Goal: Task Accomplishment & Management: Manage account settings

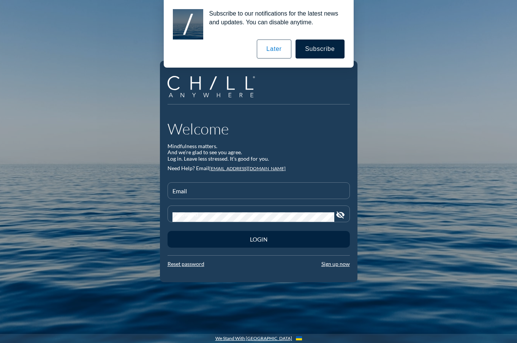
type input "[EMAIL_ADDRESS][DOMAIN_NAME]"
click at [283, 47] on button "Later" at bounding box center [274, 49] width 34 height 19
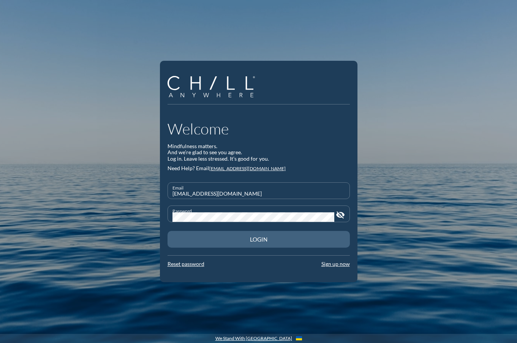
click at [270, 239] on div "Login" at bounding box center [259, 239] width 156 height 7
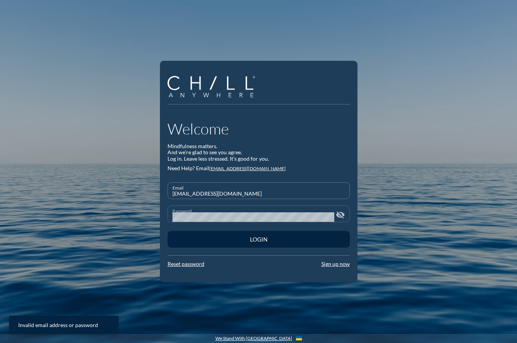
click at [339, 214] on icon "visibility_off" at bounding box center [340, 215] width 9 height 9
click at [396, 174] on div "Welcome Mindfulness matters. And we’re glad to see you agree. Log in. Leave les…" at bounding box center [258, 171] width 517 height 343
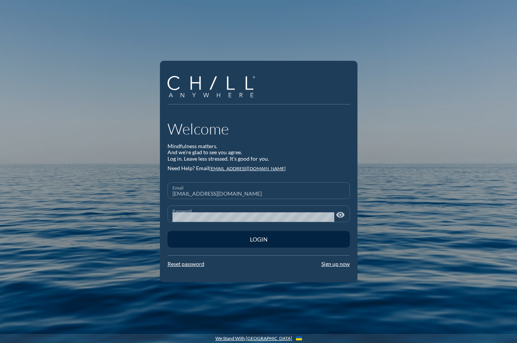
click at [236, 189] on input "[EMAIL_ADDRESS][DOMAIN_NAME]" at bounding box center [259, 194] width 173 height 10
click at [308, 157] on div "Mindfulness matters. And we’re glad to see you agree. Log in. Leave less stress…" at bounding box center [259, 152] width 182 height 19
click at [200, 265] on link "Reset password" at bounding box center [186, 264] width 37 height 6
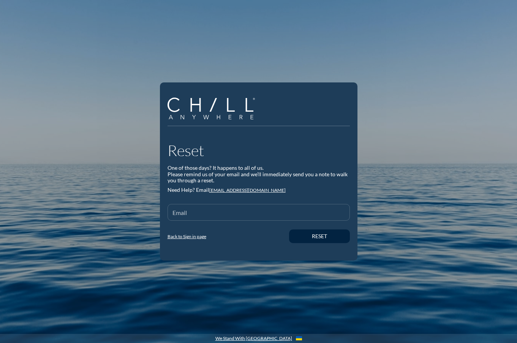
click at [209, 213] on input "Email" at bounding box center [259, 216] width 173 height 10
type input "[EMAIL_ADDRESS][DOMAIN_NAME]"
click at [311, 237] on div "Reset" at bounding box center [320, 236] width 34 height 6
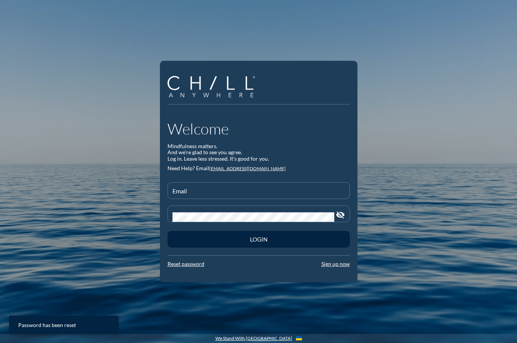
type input "[EMAIL_ADDRESS][DOMAIN_NAME]"
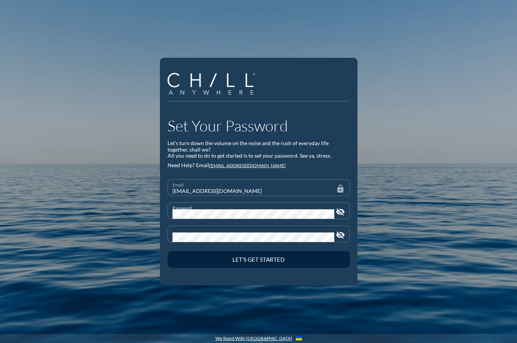
click at [341, 212] on icon "visibility_off" at bounding box center [340, 211] width 9 height 9
click at [168, 215] on div "Password visibility" at bounding box center [259, 211] width 182 height 17
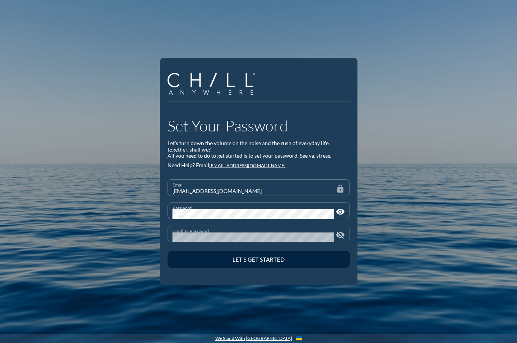
click at [336, 234] on icon "visibility_off" at bounding box center [340, 235] width 9 height 9
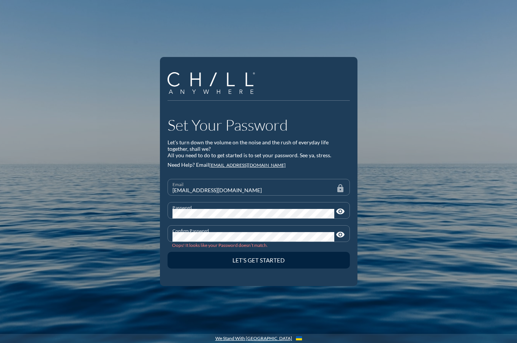
click at [160, 213] on div "Set Your Password Let’s turn down the volume on the noise and the rush of every…" at bounding box center [259, 171] width 198 height 229
click at [151, 235] on div "Set Your Password Let’s turn down the volume on the noise and the rush of every…" at bounding box center [258, 171] width 517 height 343
click at [383, 245] on div "Set Your Password Let’s turn down the volume on the noise and the rush of every…" at bounding box center [258, 171] width 517 height 343
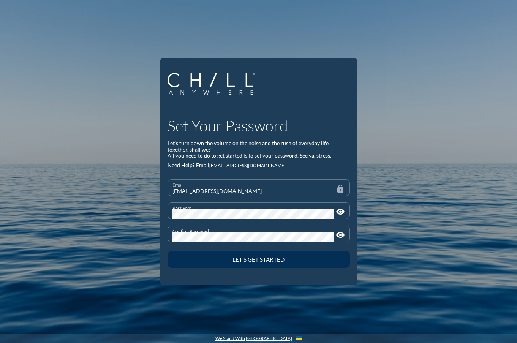
click at [296, 254] on button "Let’s Get Started" at bounding box center [259, 259] width 182 height 17
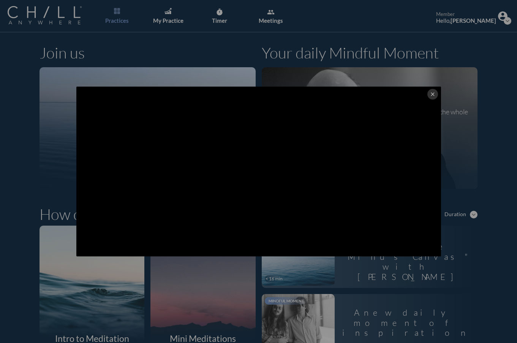
click at [430, 93] on icon "close" at bounding box center [433, 94] width 6 height 6
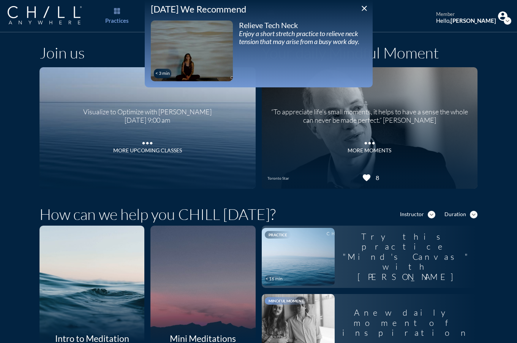
click at [365, 10] on icon "close" at bounding box center [364, 8] width 9 height 9
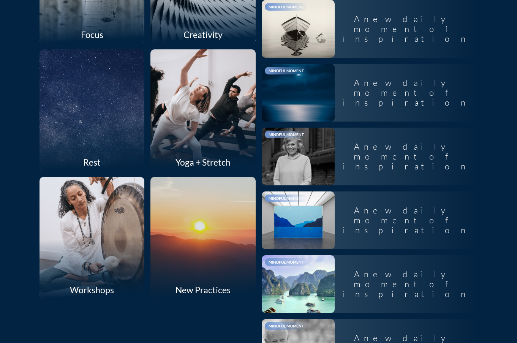
scroll to position [690, 0]
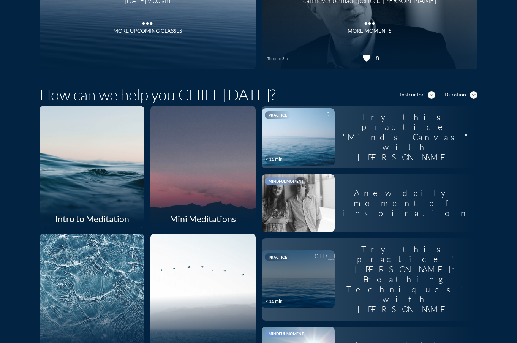
scroll to position [0, 0]
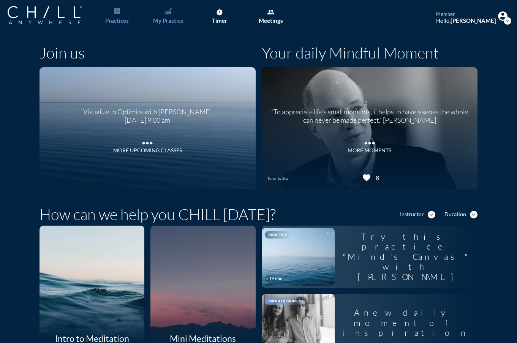
click at [169, 16] on link "My Practice" at bounding box center [168, 16] width 40 height 32
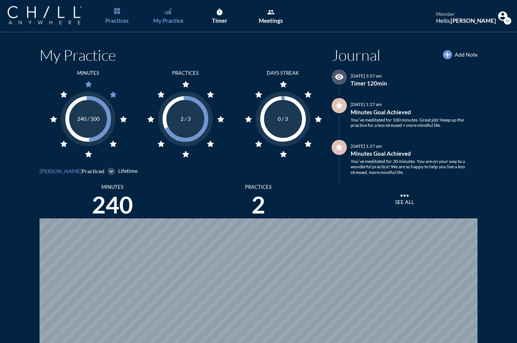
click at [112, 14] on link "Practices" at bounding box center [117, 16] width 40 height 32
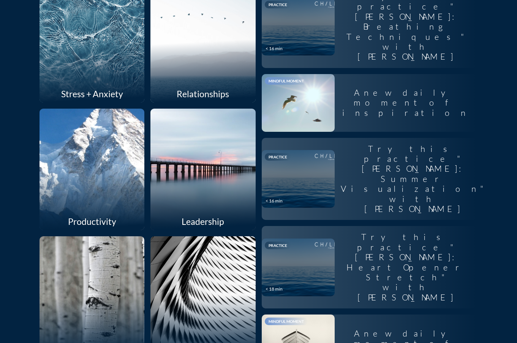
scroll to position [380, 0]
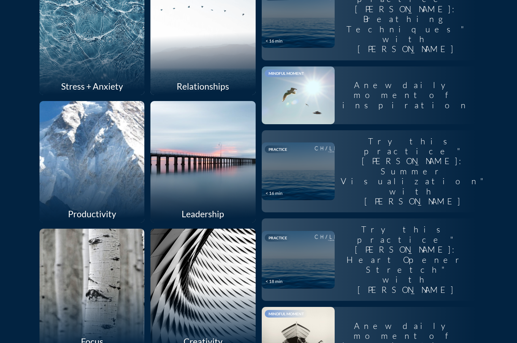
click at [100, 132] on div at bounding box center [91, 161] width 111 height 129
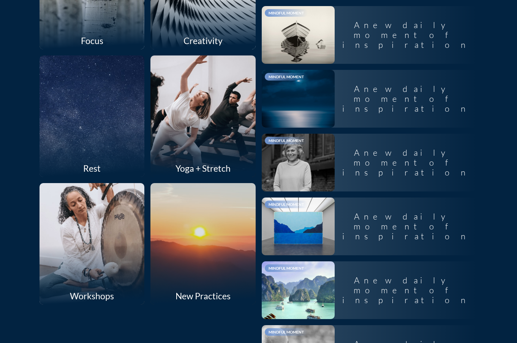
scroll to position [684, 0]
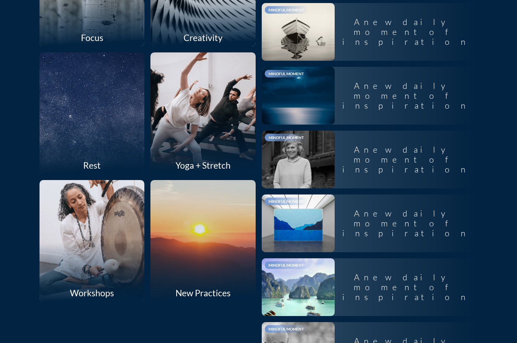
click at [74, 130] on div at bounding box center [91, 113] width 111 height 129
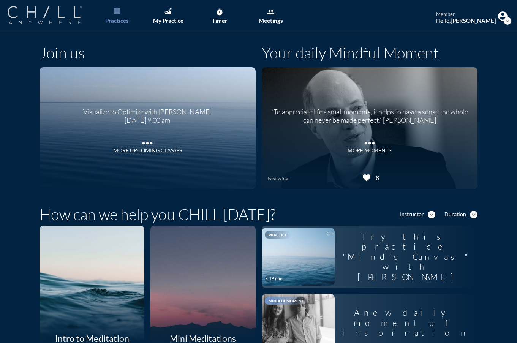
click at [72, 17] on img at bounding box center [45, 15] width 74 height 18
